Goal: Navigation & Orientation: Find specific page/section

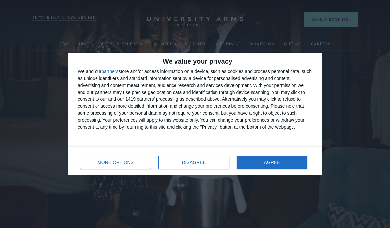
click at [200, 162] on span "DISAGREE" at bounding box center [194, 162] width 24 height 5
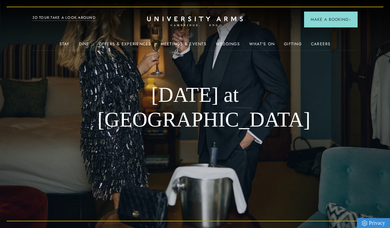
click at [185, 44] on link "Meetings & Events" at bounding box center [184, 46] width 46 height 9
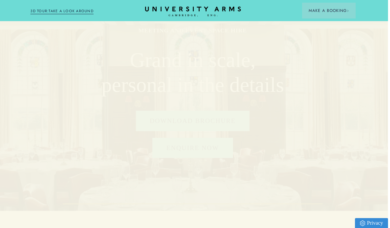
scroll to position [0, 0]
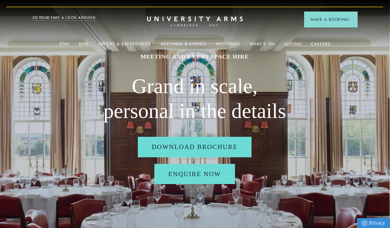
click at [129, 42] on link "Offers & Experiences" at bounding box center [125, 46] width 53 height 9
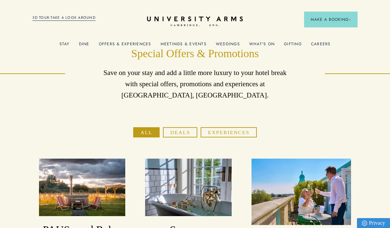
click at [260, 45] on link "What's On" at bounding box center [261, 46] width 25 height 9
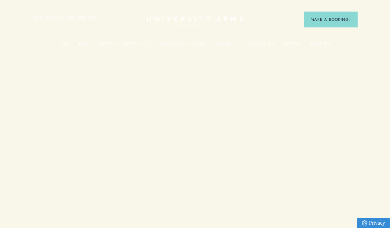
scroll to position [0, 0]
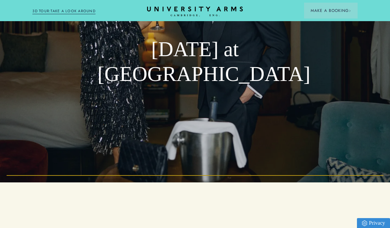
scroll to position [19, 0]
